Goal: Check status: Check status

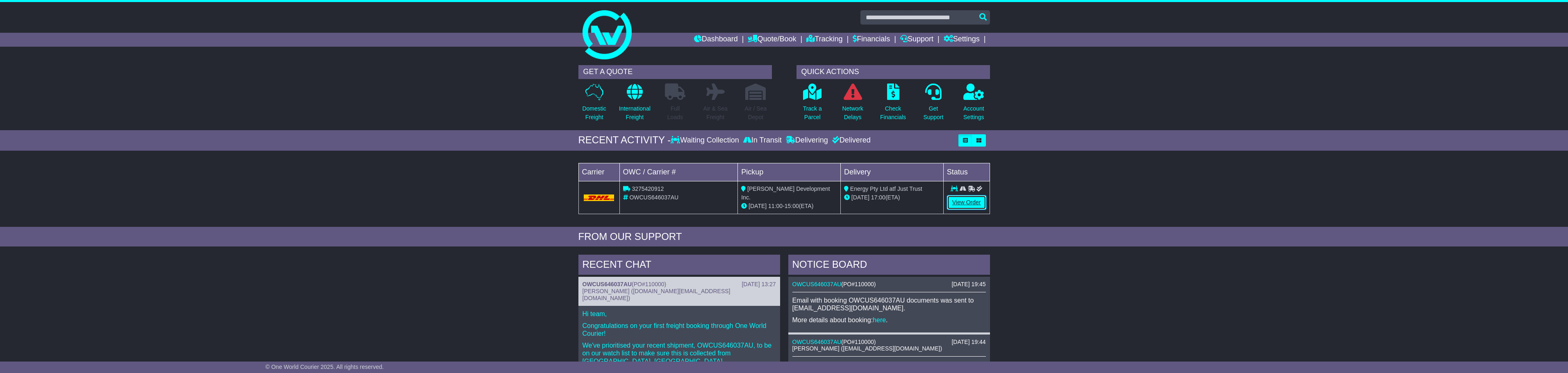
click at [983, 200] on link "View Order" at bounding box center [966, 203] width 39 height 14
click at [973, 198] on link "View Order" at bounding box center [966, 203] width 39 height 14
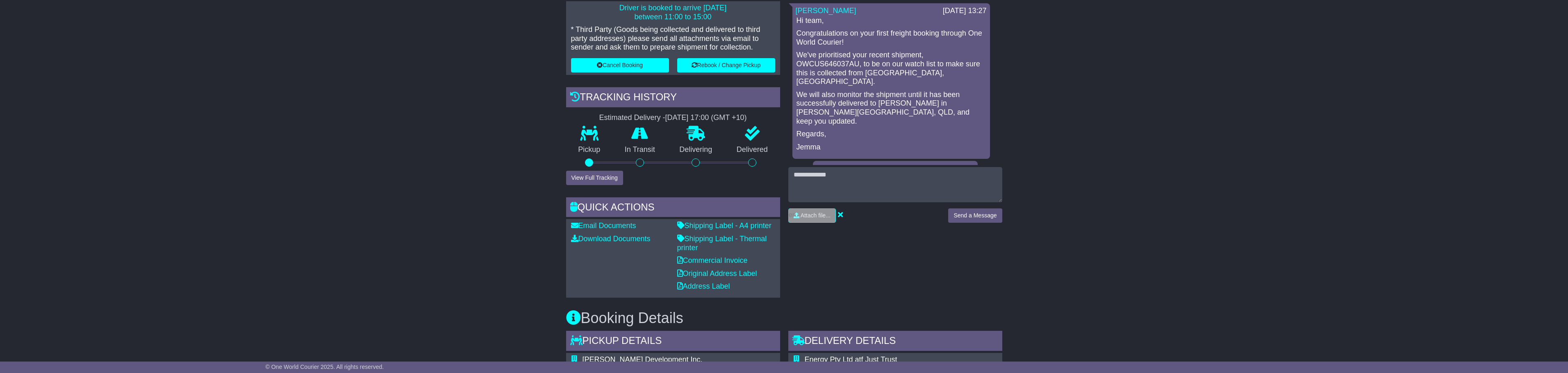
scroll to position [205, 0]
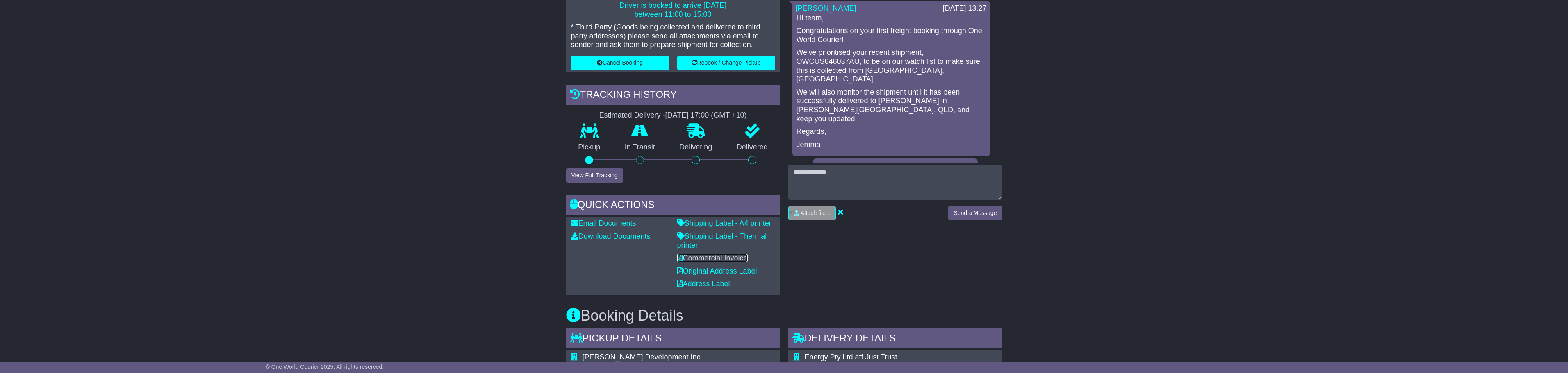
click at [711, 257] on link "Commercial Invoice" at bounding box center [712, 257] width 71 height 8
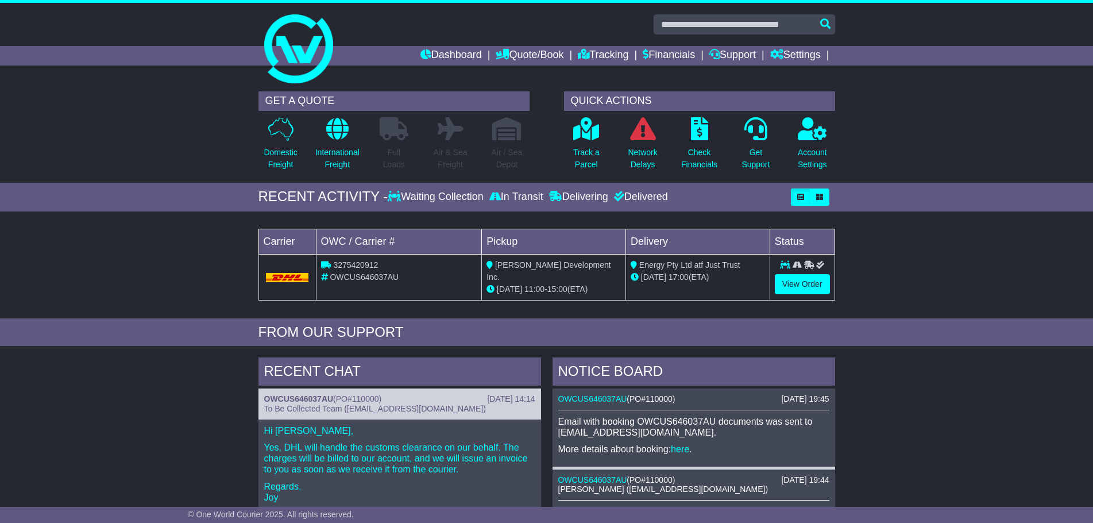
click at [351, 279] on span "OWCUS646037AU" at bounding box center [364, 276] width 69 height 9
copy span "OWCUS646037AU"
click at [806, 288] on link "View Order" at bounding box center [802, 284] width 55 height 20
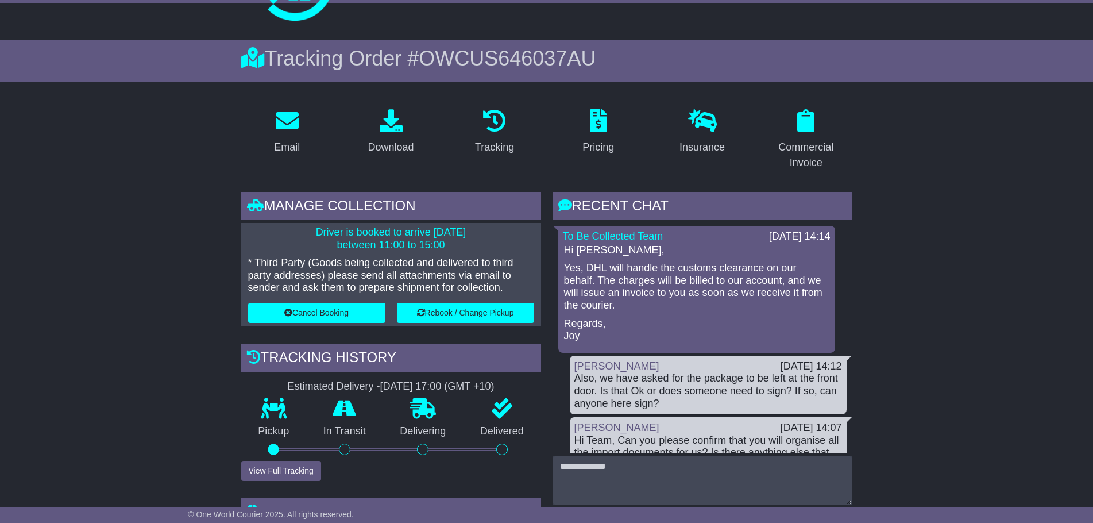
scroll to position [57, 0]
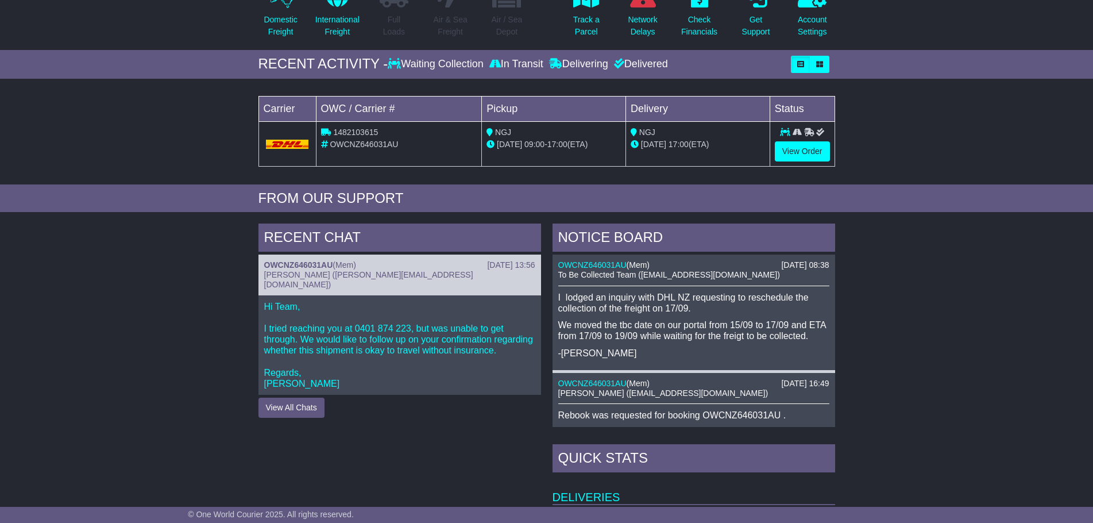
scroll to position [115, 0]
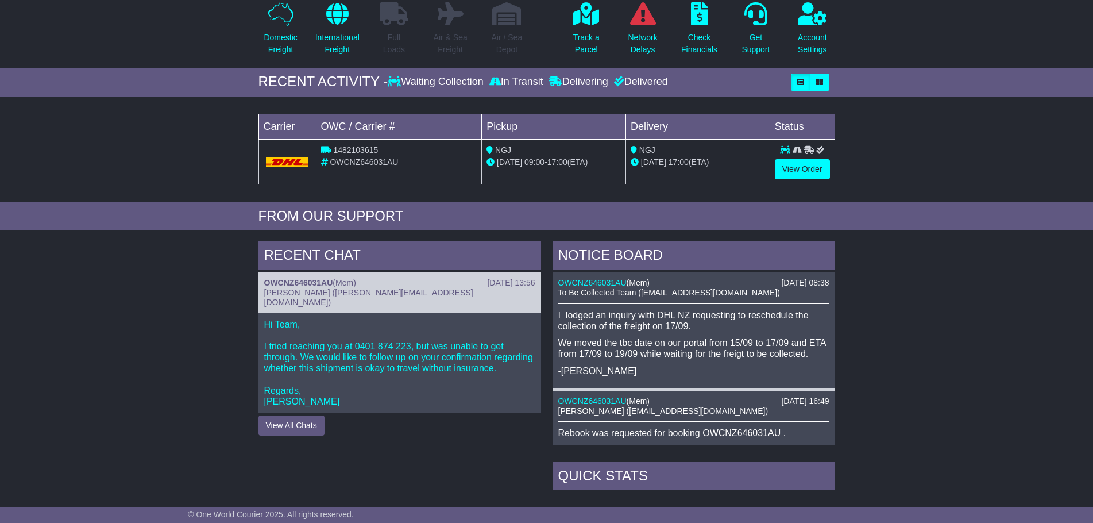
click at [359, 163] on span "OWCNZ646031AU" at bounding box center [364, 161] width 68 height 9
copy span "OWCNZ646031AU"
click at [805, 174] on link "View Order" at bounding box center [802, 169] width 55 height 20
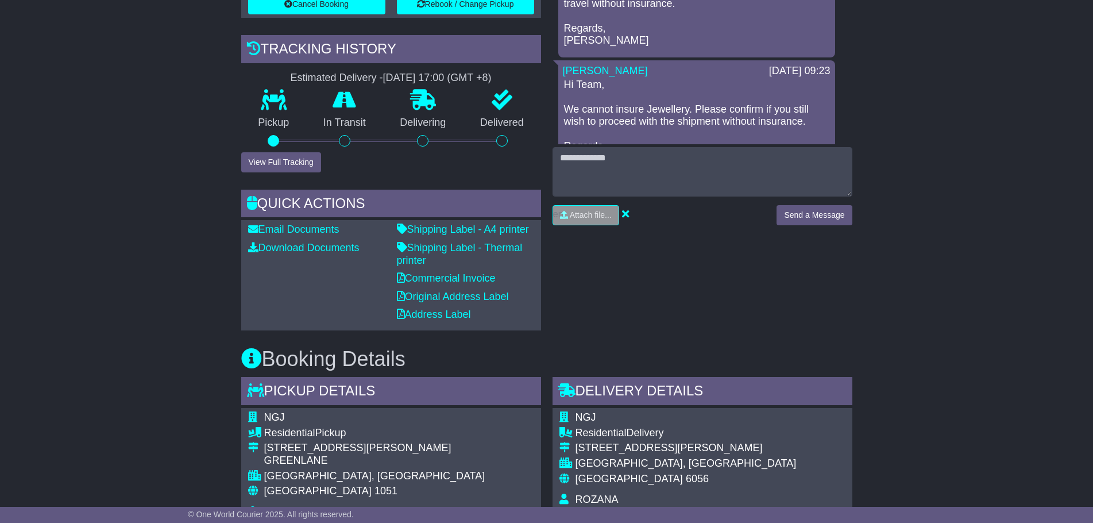
scroll to position [287, 0]
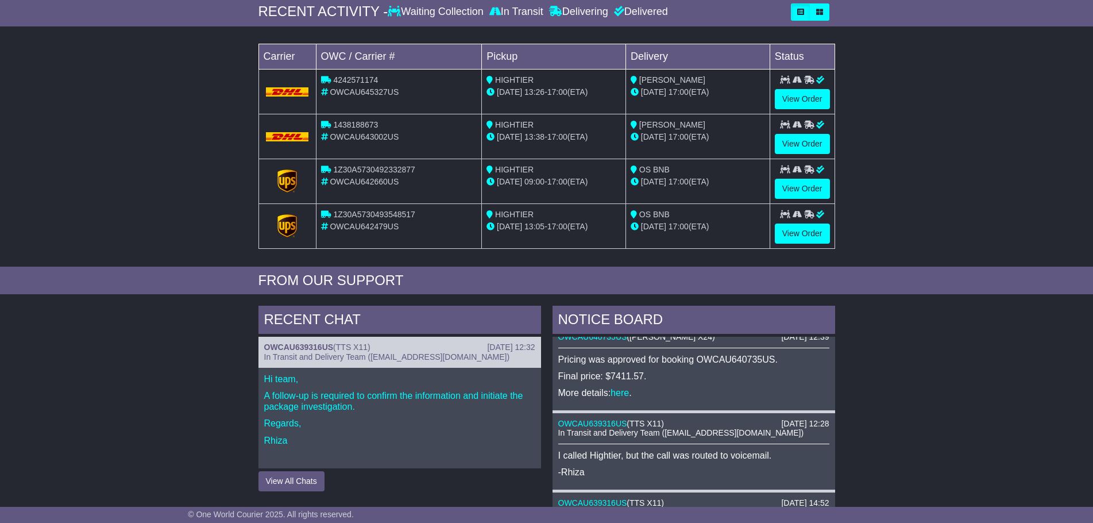
scroll to position [172, 0]
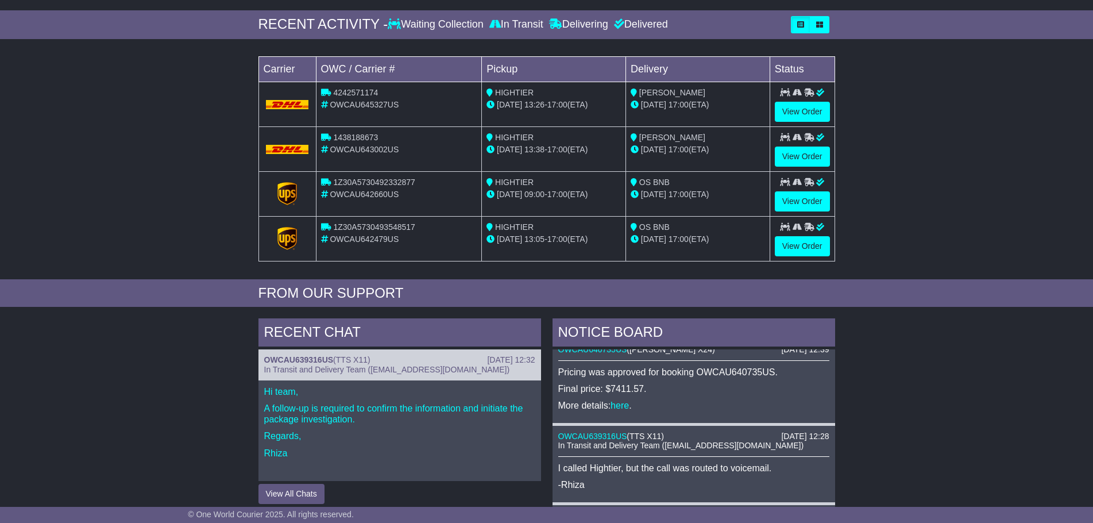
click at [769, 196] on td "OS BNB 09 Sep 17:00 (ETA)" at bounding box center [697, 193] width 144 height 45
click at [805, 213] on td "View Order" at bounding box center [802, 193] width 65 height 45
click at [802, 202] on link "View Order" at bounding box center [802, 201] width 55 height 20
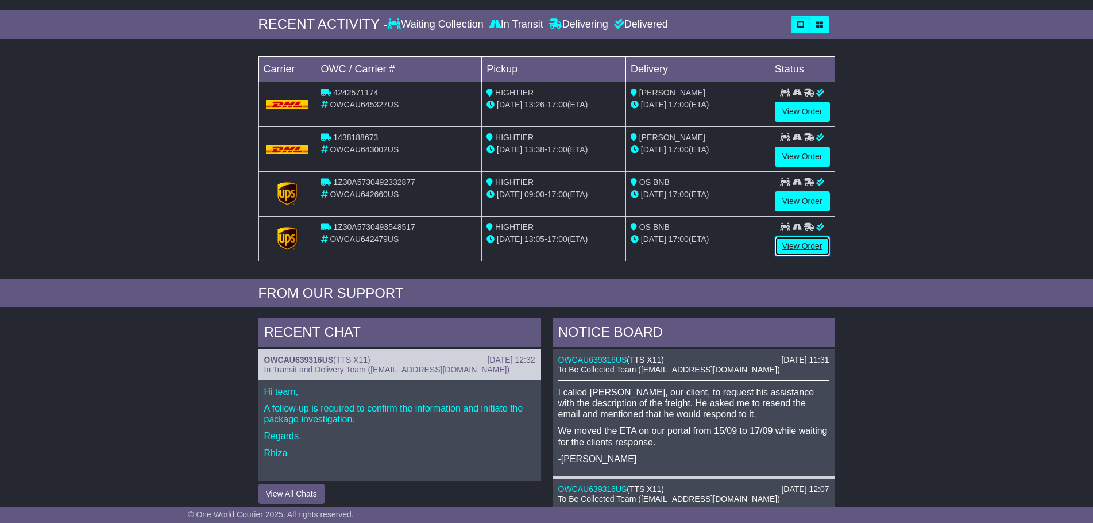
click at [804, 248] on link "View Order" at bounding box center [802, 246] width 55 height 20
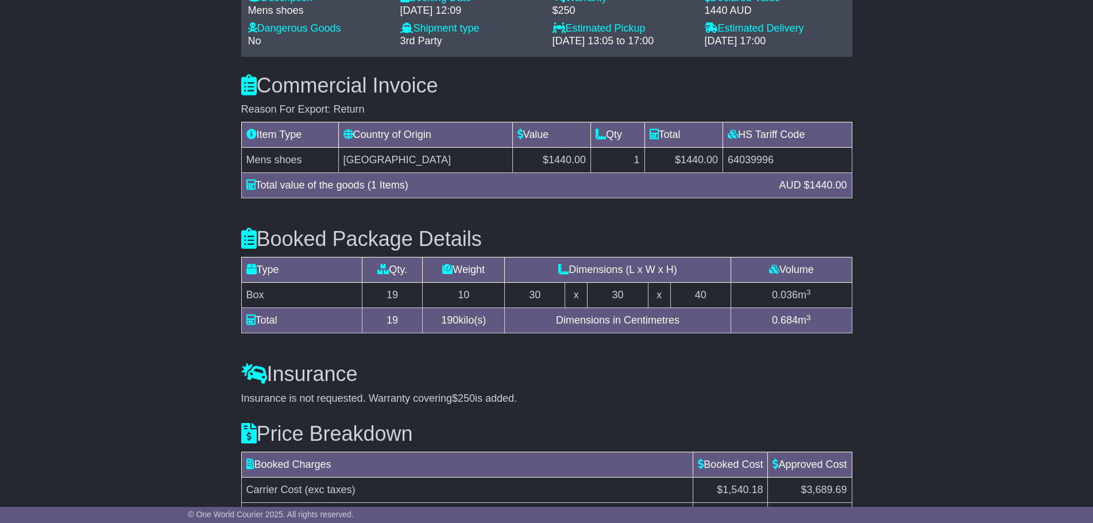
scroll to position [976, 0]
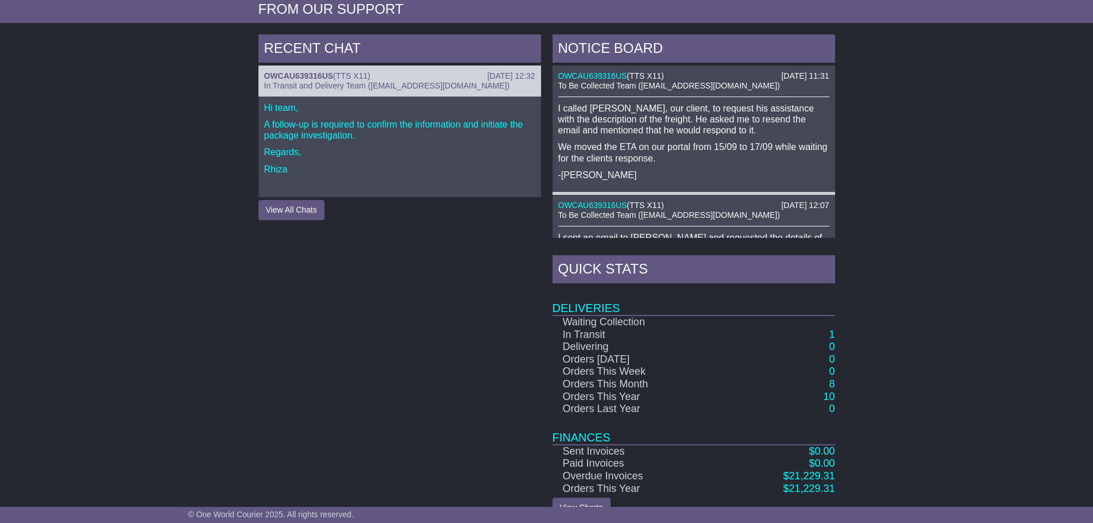
scroll to position [480, 0]
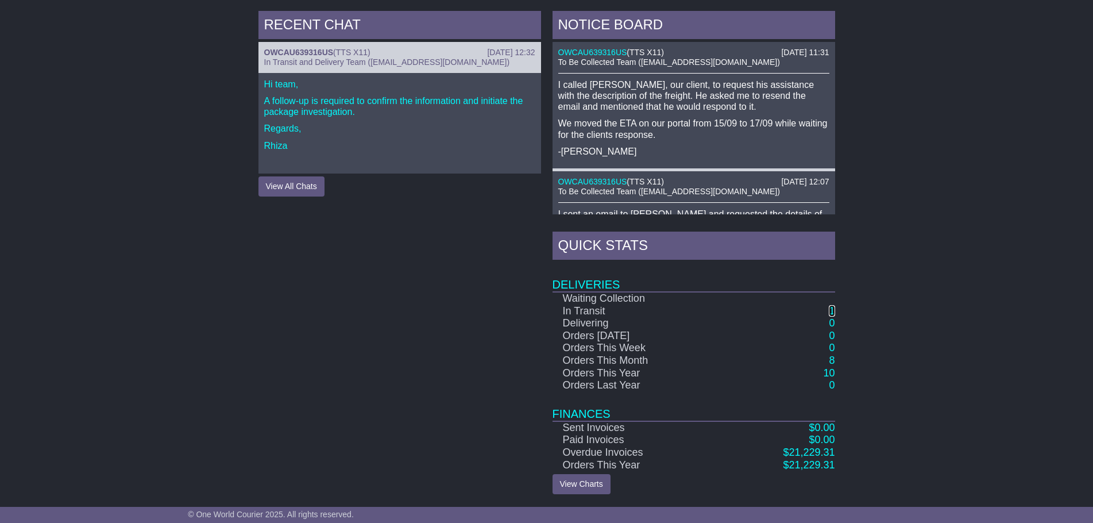
click at [832, 308] on link "1" at bounding box center [832, 310] width 6 height 11
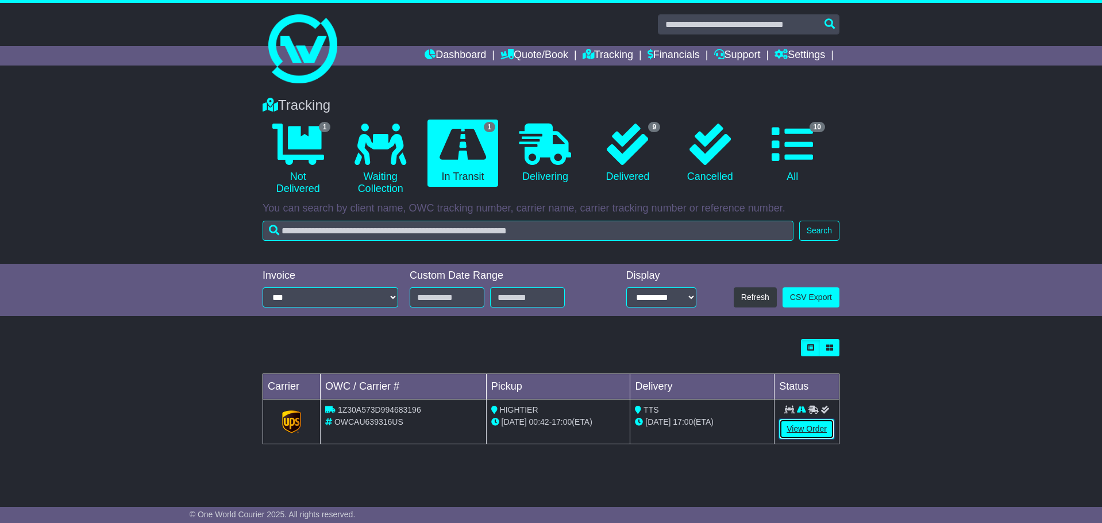
click at [802, 430] on link "View Order" at bounding box center [806, 429] width 55 height 20
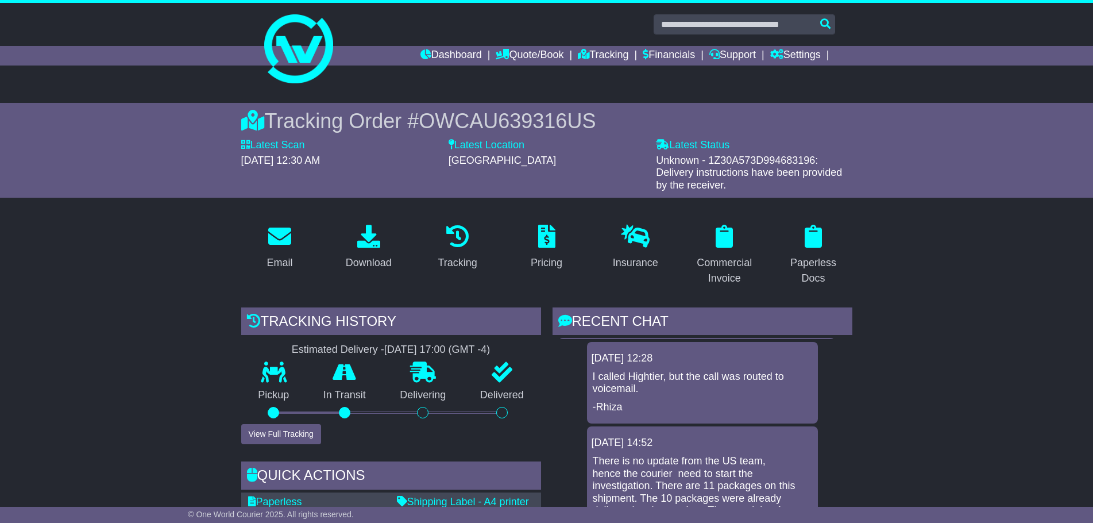
scroll to position [689, 0]
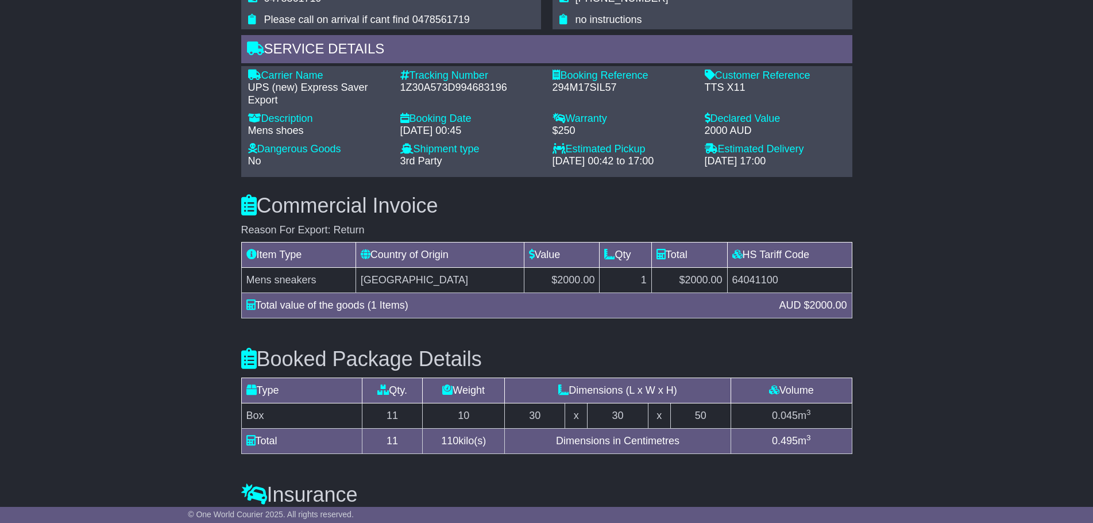
scroll to position [862, 0]
